Goal: Check status: Check status

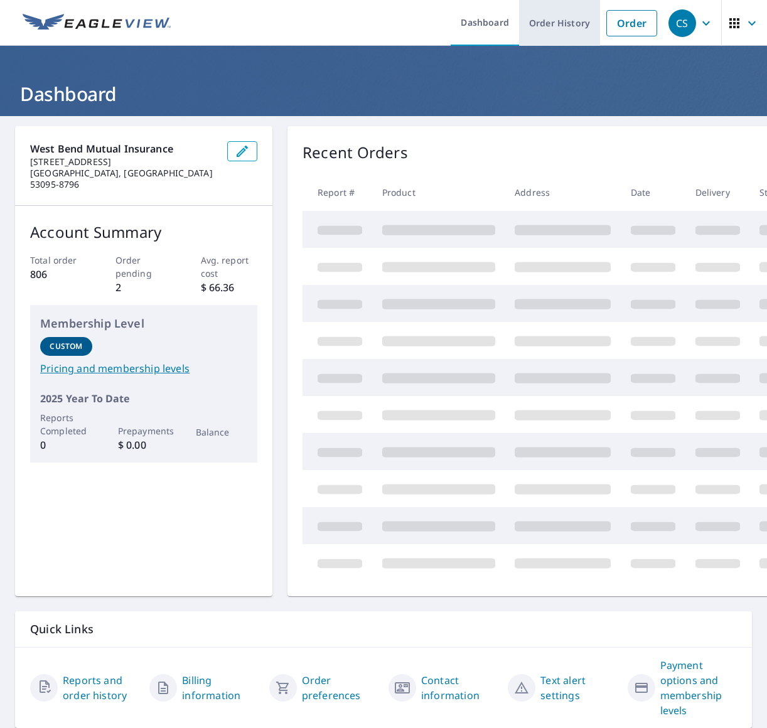
click at [551, 25] on link "Order History" at bounding box center [559, 23] width 81 height 46
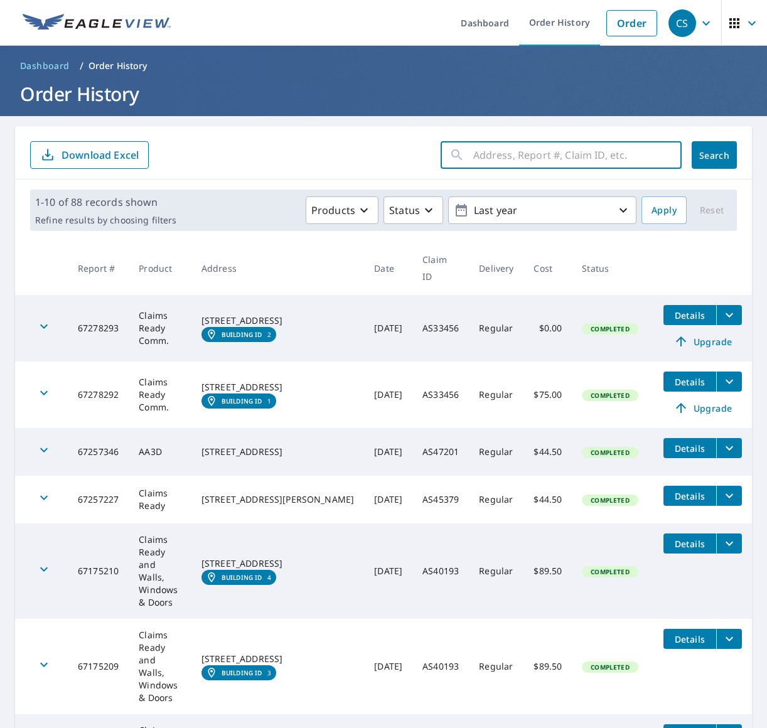
click at [473, 157] on input "text" at bounding box center [577, 154] width 208 height 35
paste input "AS28372"
type input "AS28372"
click at [702, 158] on span "Search" at bounding box center [714, 155] width 25 height 12
